Goal: Information Seeking & Learning: Check status

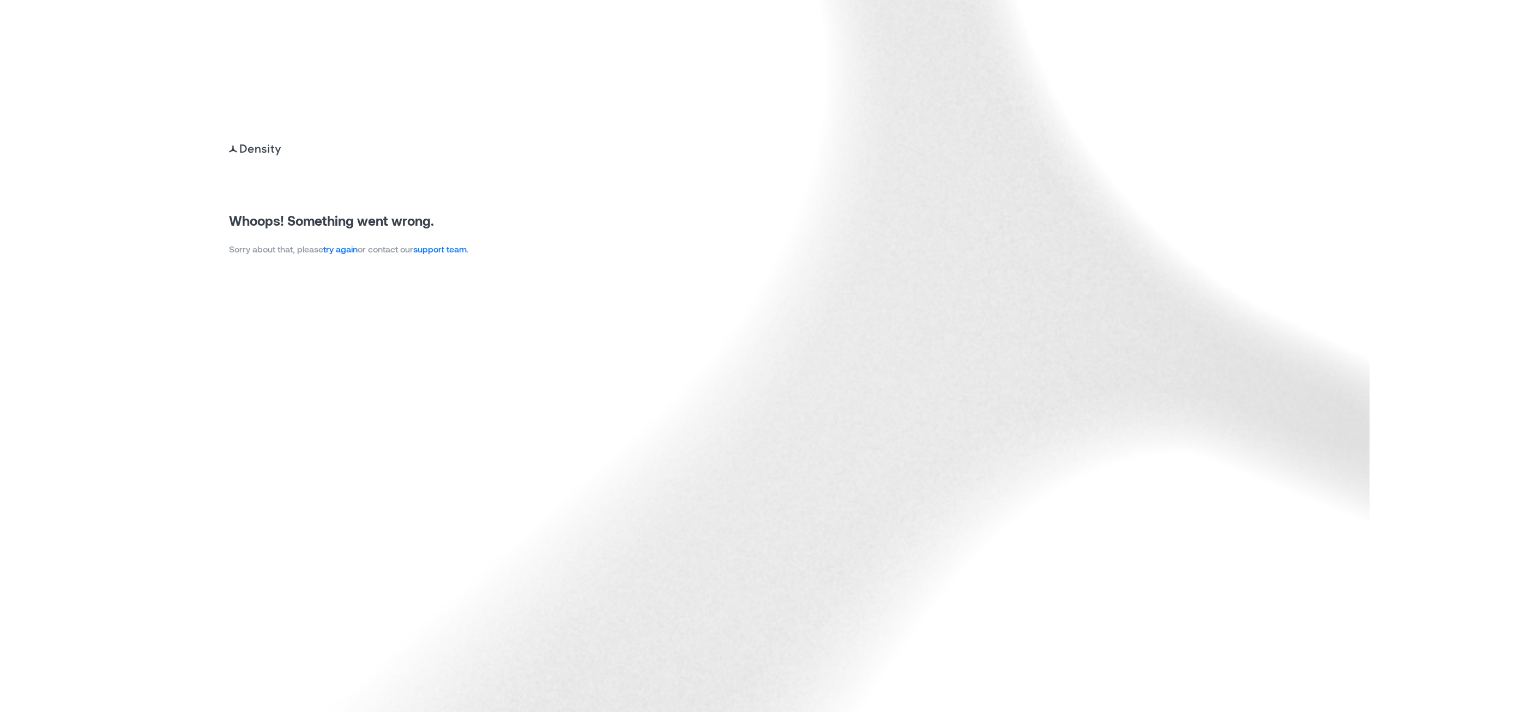
click at [345, 248] on link "try again" at bounding box center [340, 249] width 34 height 10
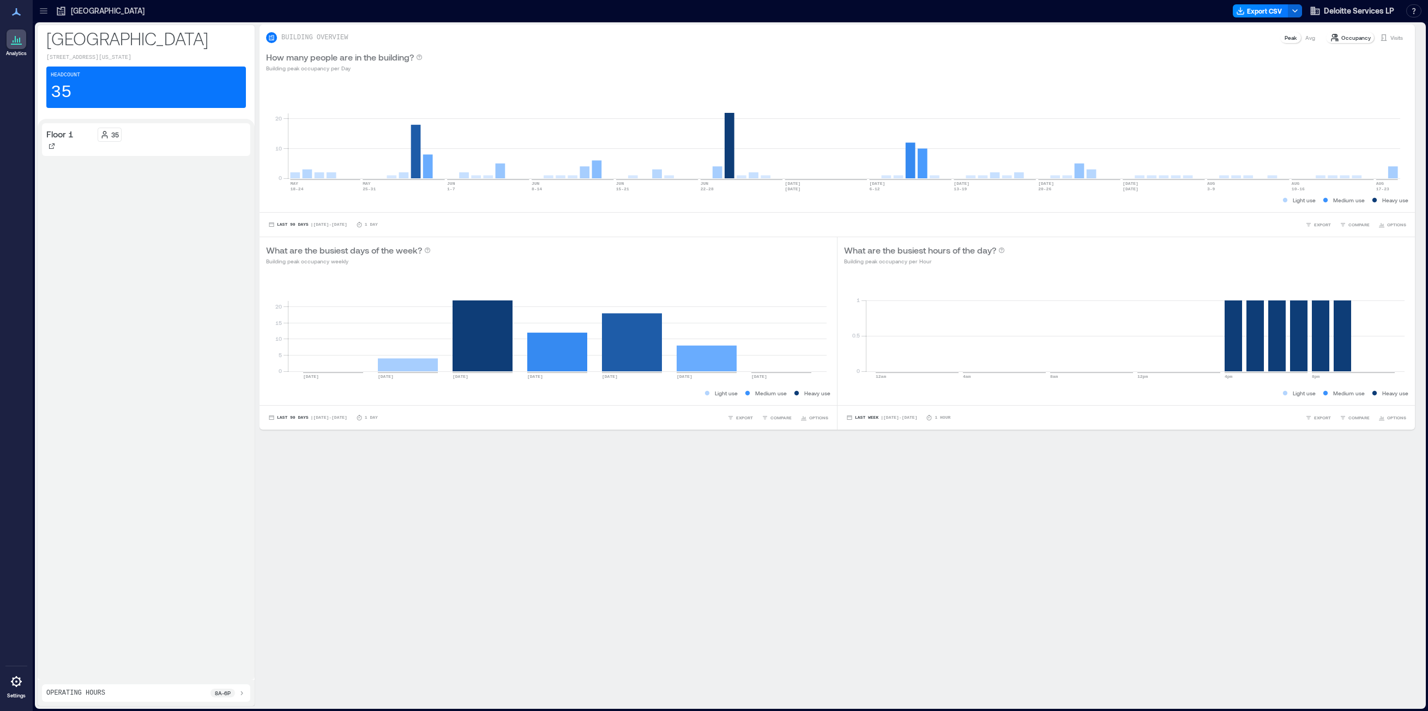
click at [49, 11] on icon at bounding box center [43, 10] width 11 height 11
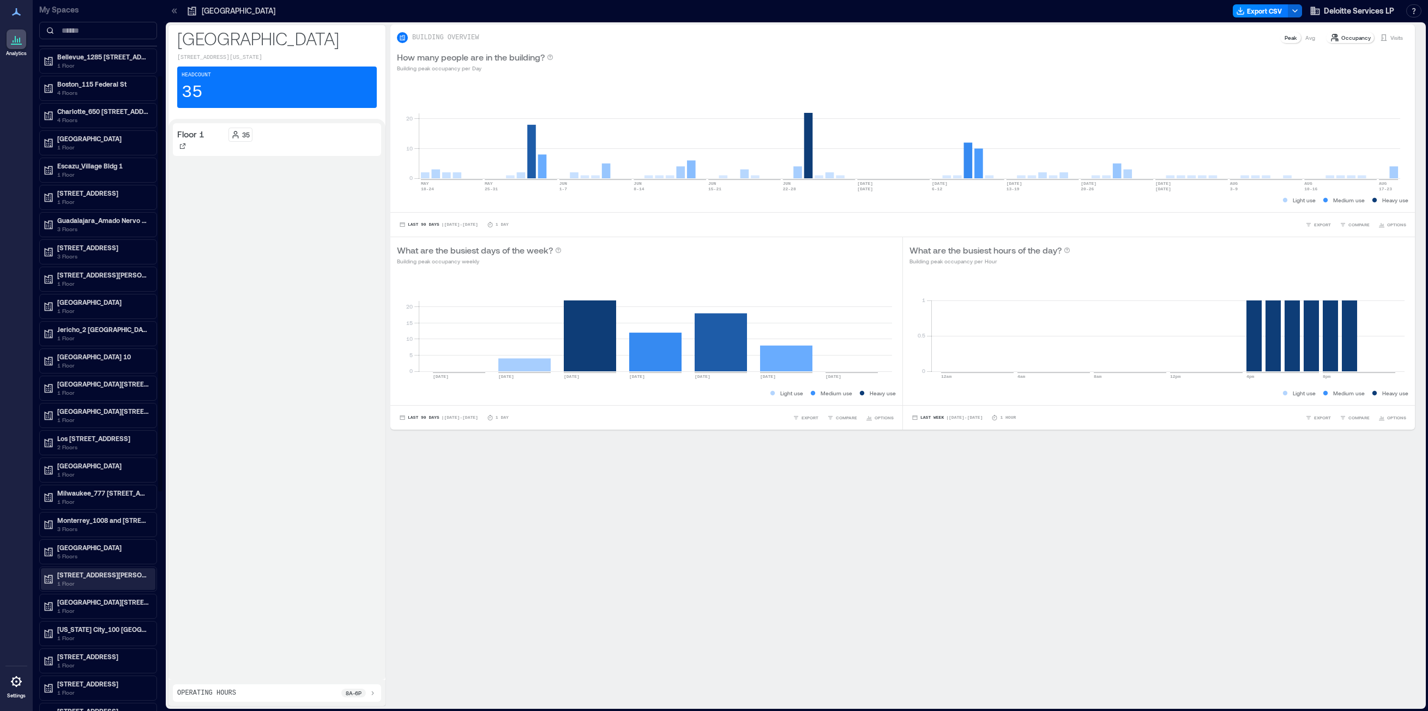
scroll to position [218, 0]
click at [89, 137] on p "Escazu_Village Bldg 1" at bounding box center [103, 137] width 92 height 9
click at [91, 161] on p "Building Analytics" at bounding box center [83, 160] width 54 height 9
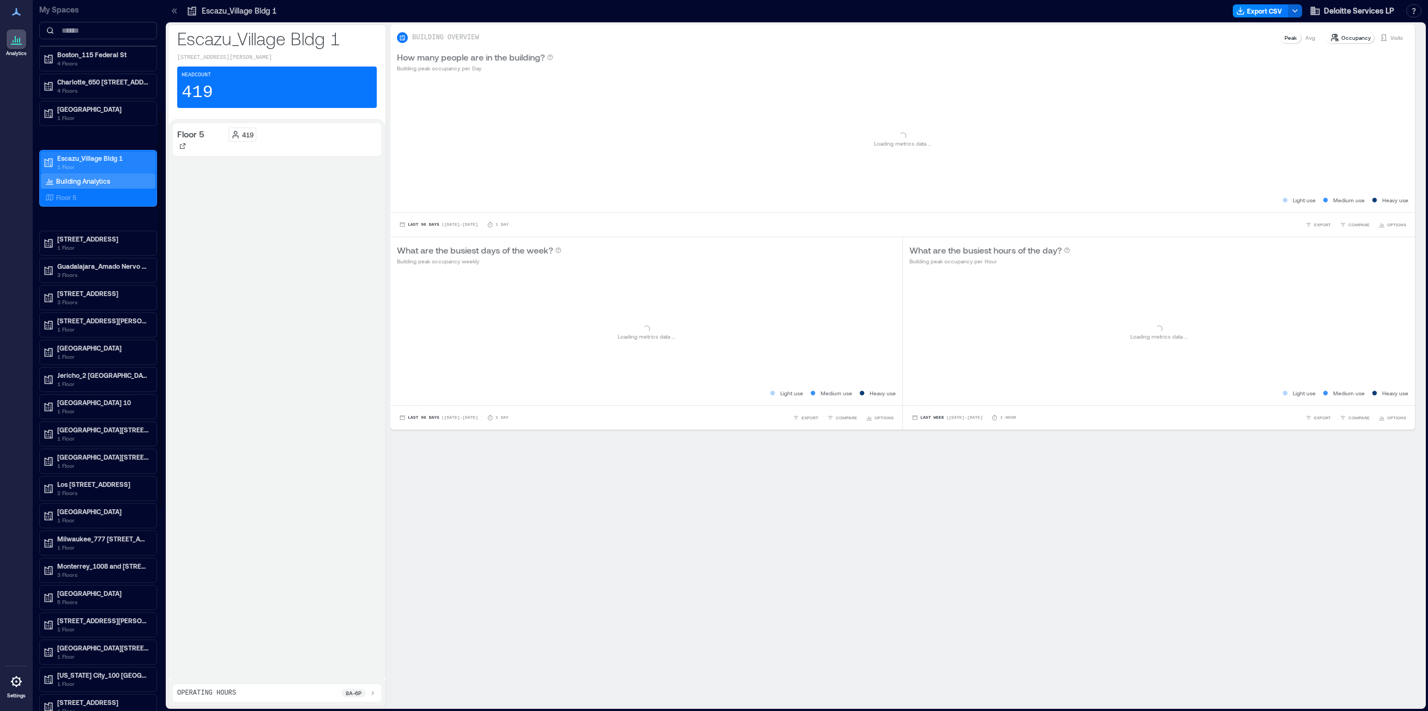
scroll to position [196, 0]
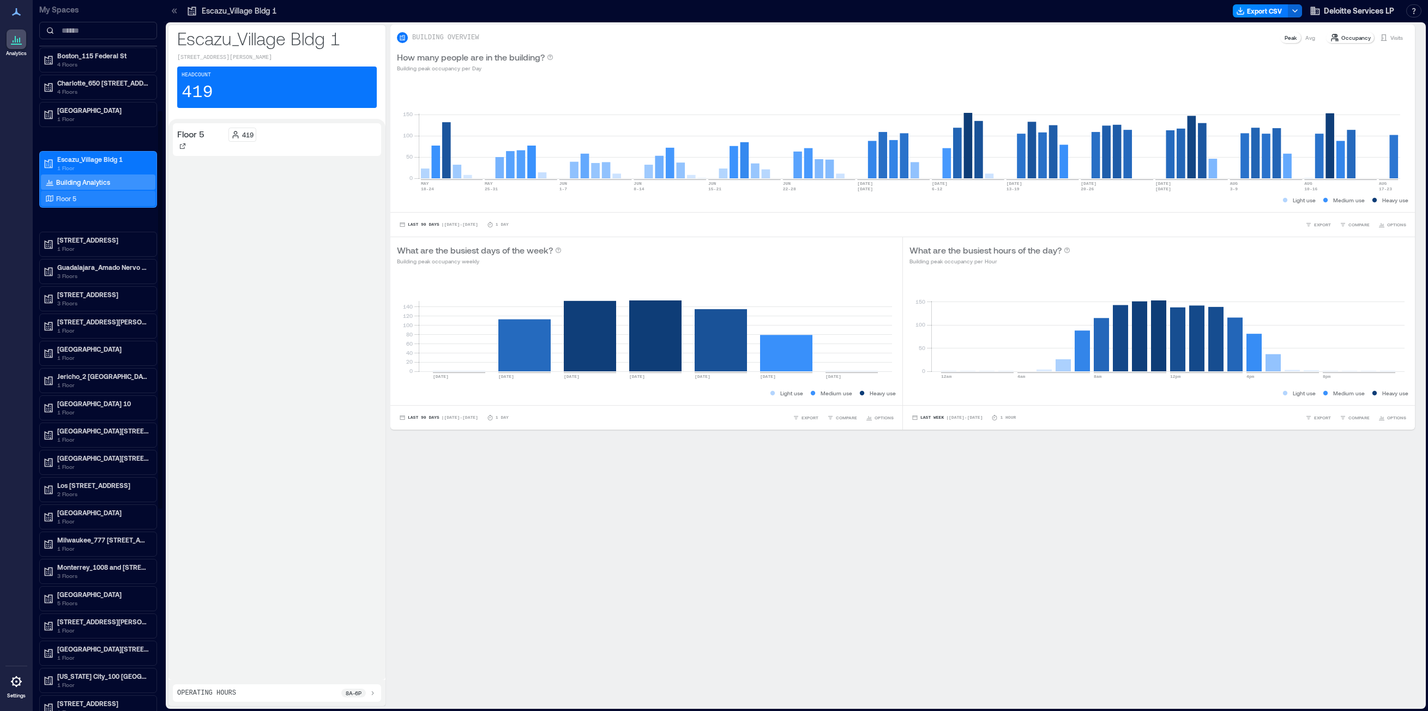
click at [83, 202] on div "Floor 5" at bounding box center [96, 198] width 106 height 11
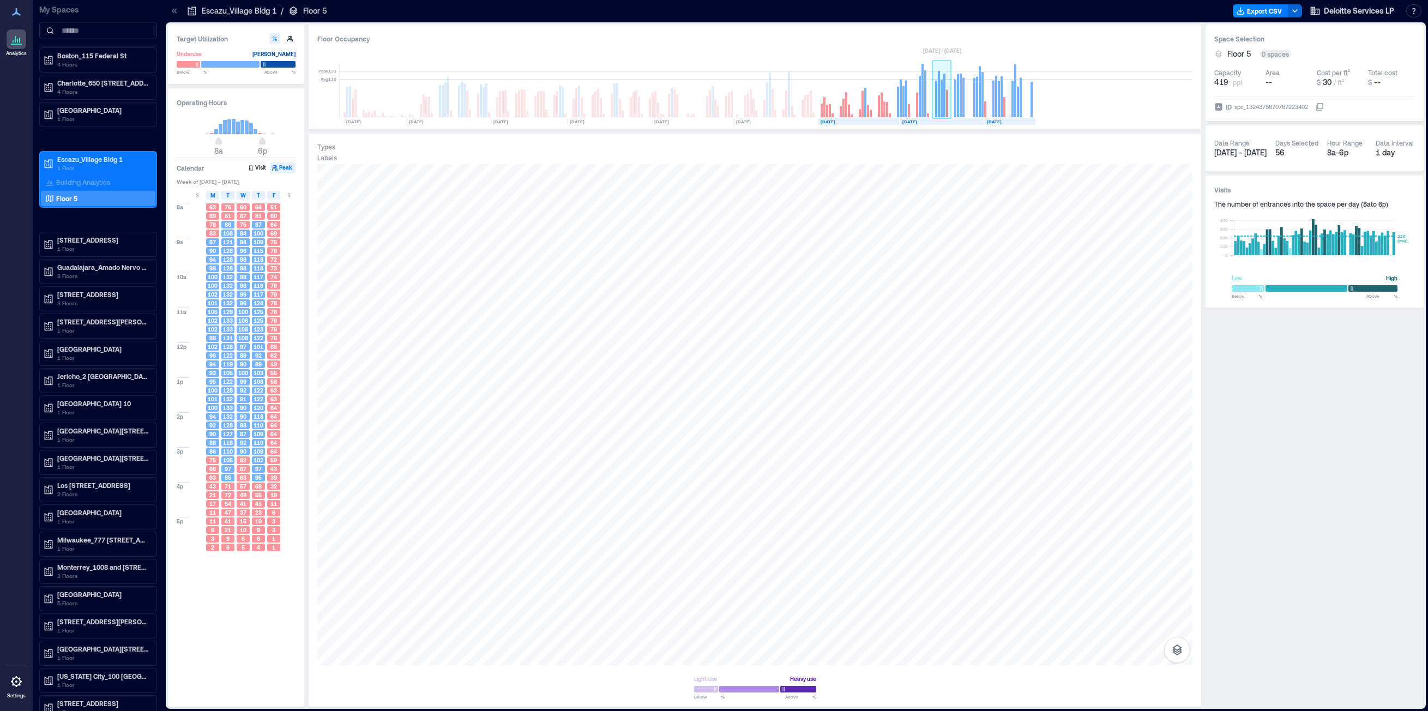
click at [936, 104] on rect at bounding box center [936, 99] width 2 height 37
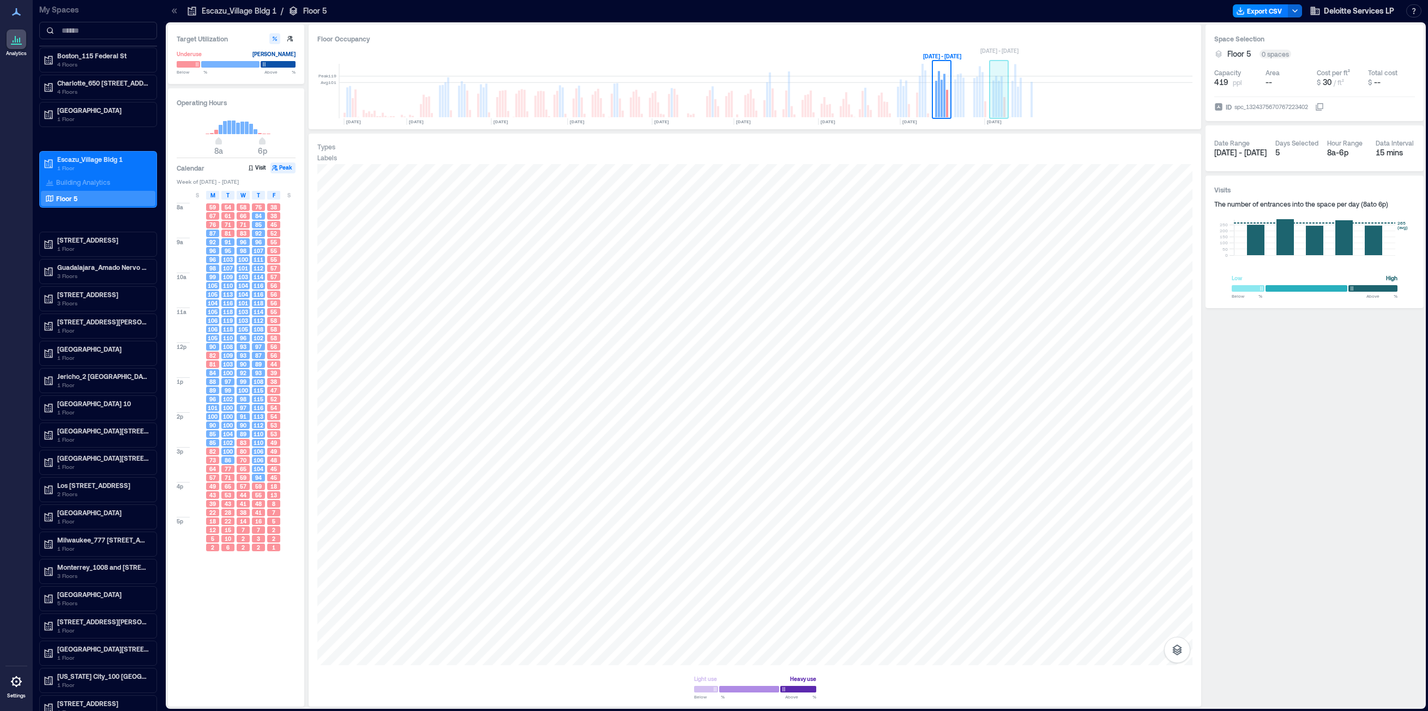
click at [991, 100] on rect at bounding box center [999, 91] width 19 height 55
